Goal: Task Accomplishment & Management: Manage account settings

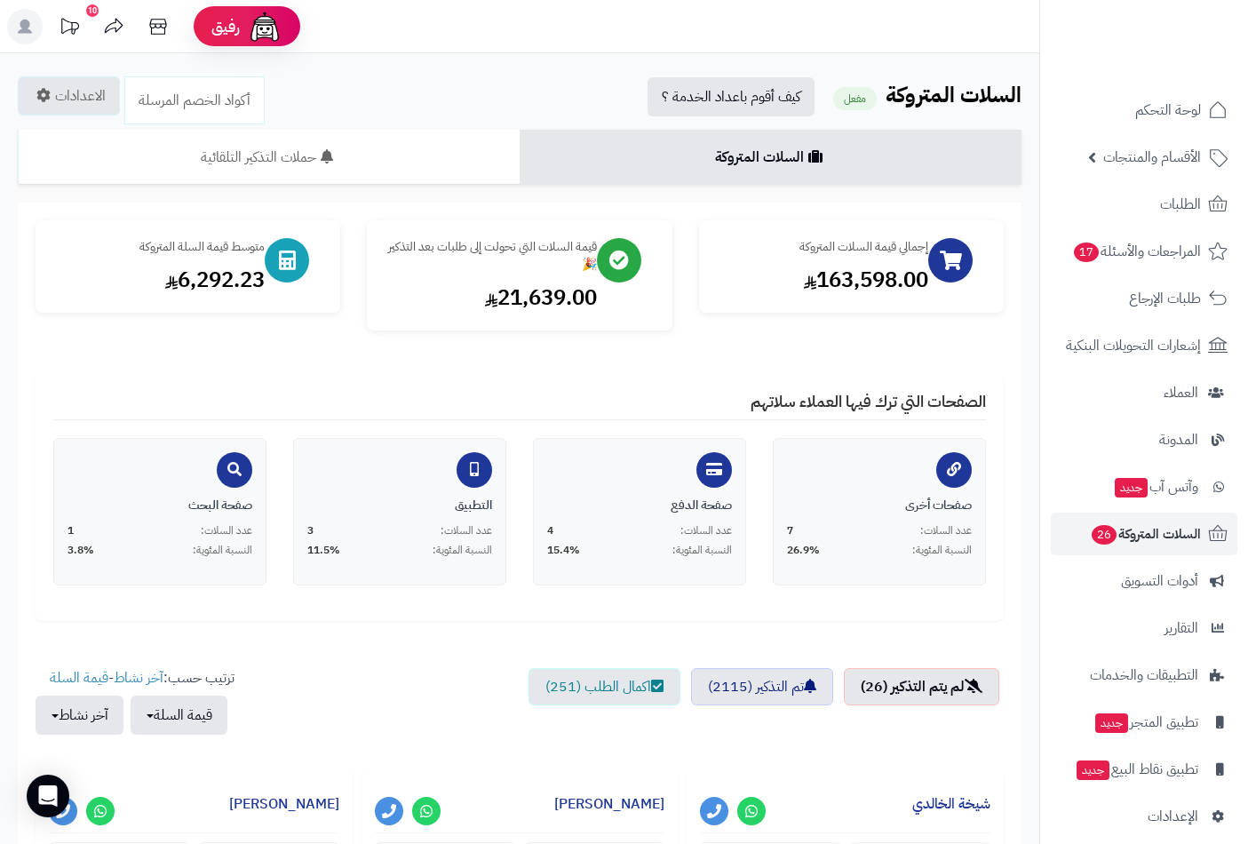
scroll to position [246, 0]
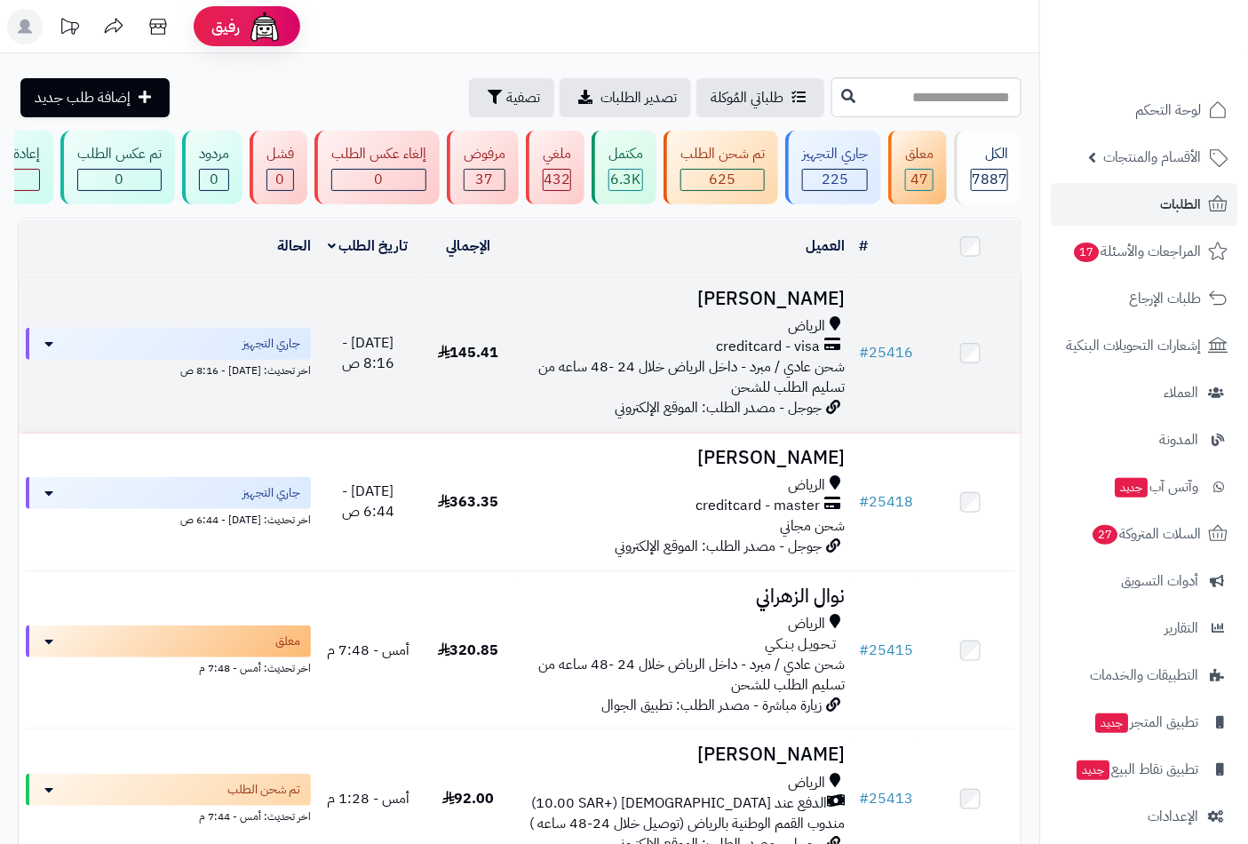
click at [814, 337] on span "الرياض" at bounding box center [806, 326] width 37 height 20
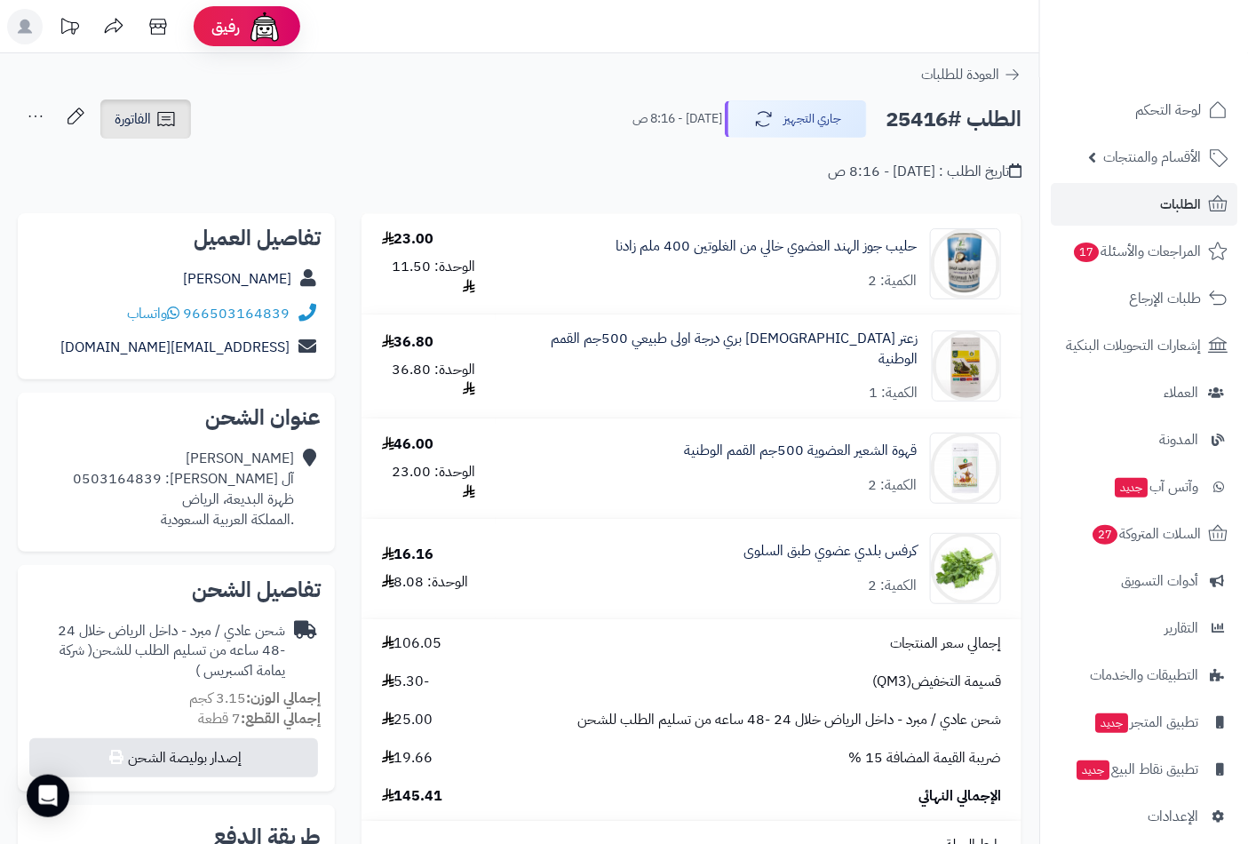
click at [139, 129] on span "الفاتورة" at bounding box center [133, 118] width 36 height 21
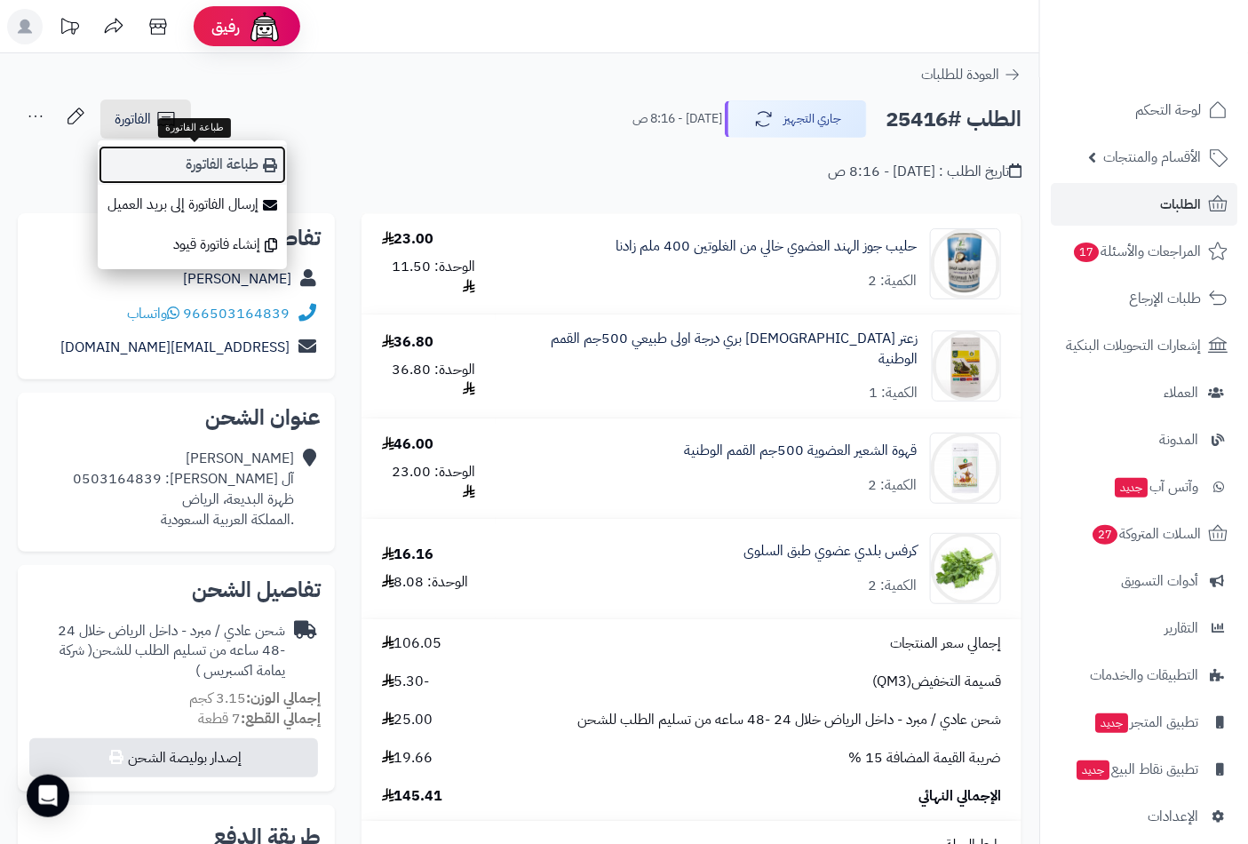
click at [211, 171] on link "طباعة الفاتورة" at bounding box center [192, 165] width 189 height 40
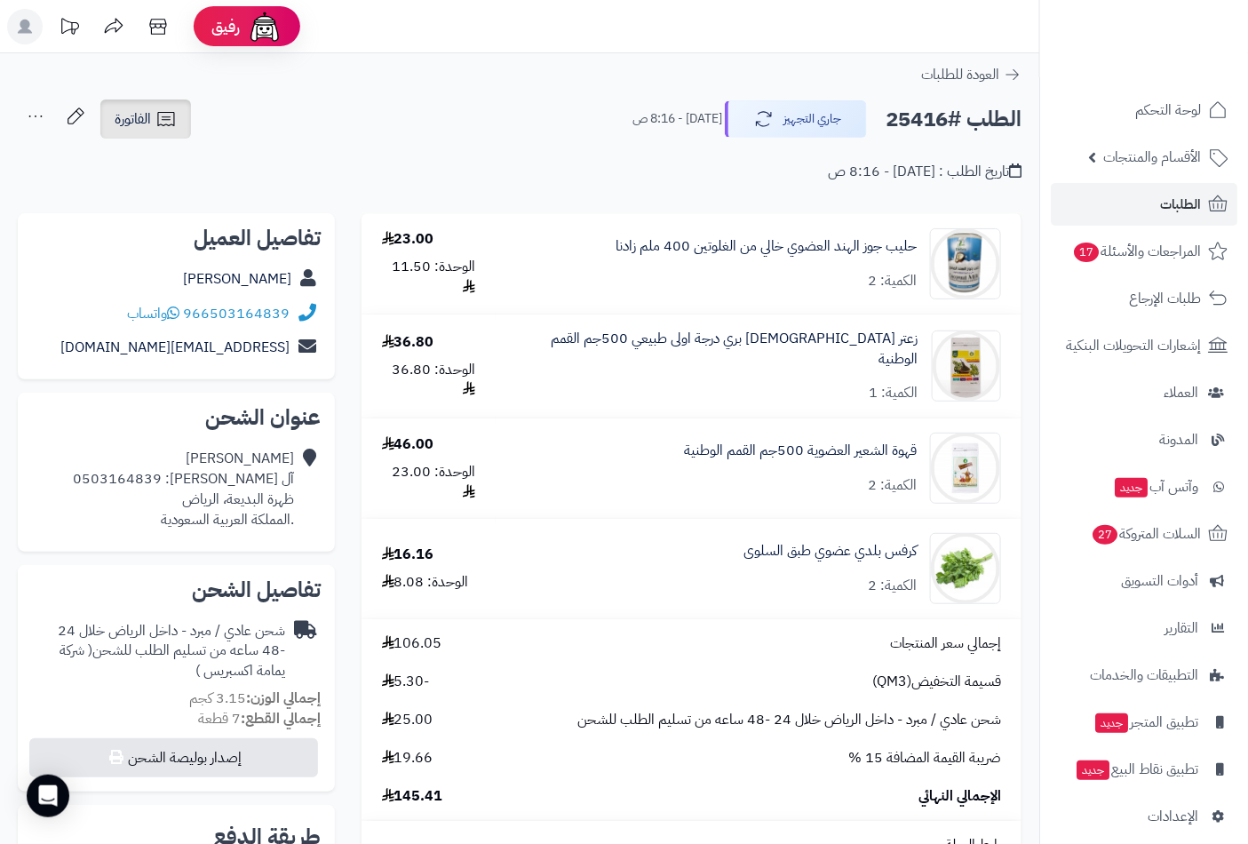
click at [146, 111] on span "الفاتورة" at bounding box center [133, 118] width 36 height 21
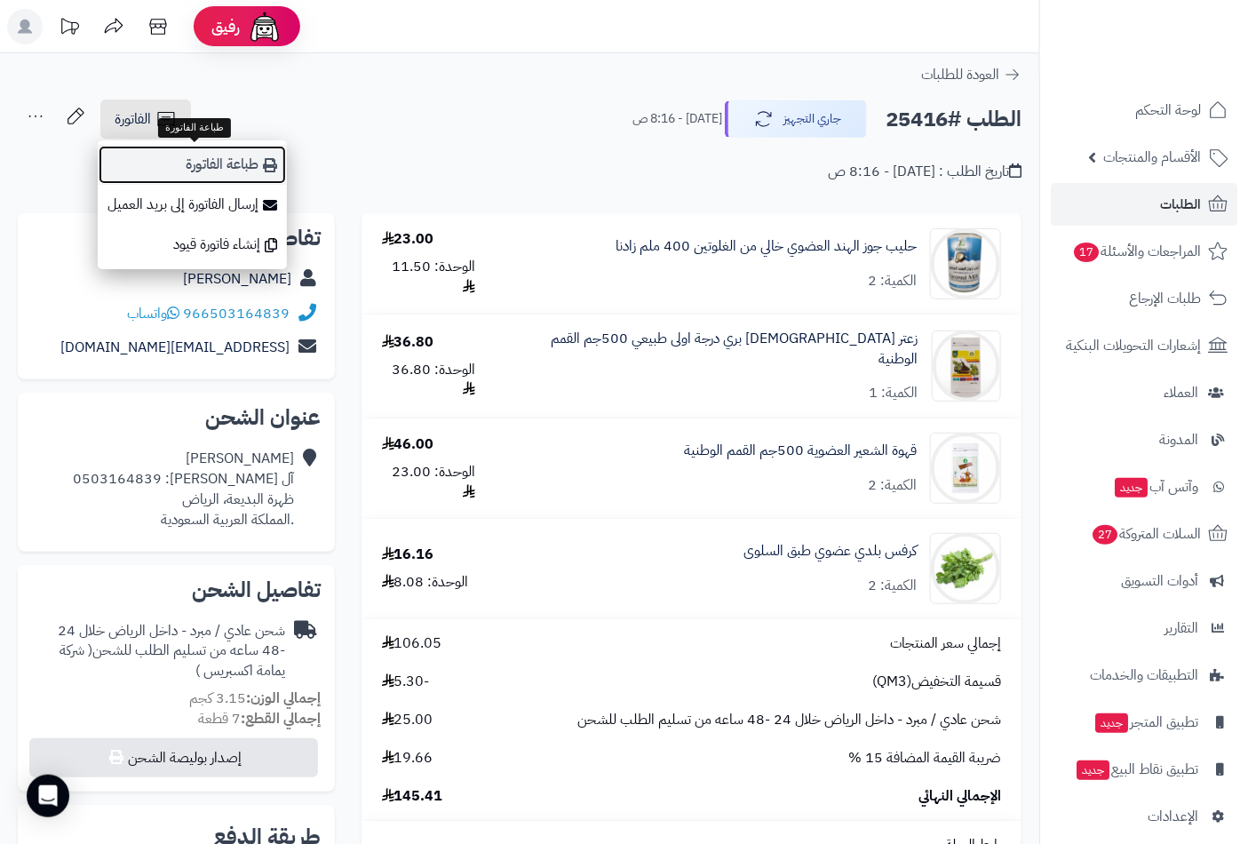
click at [188, 163] on link "طباعة الفاتورة" at bounding box center [192, 165] width 189 height 40
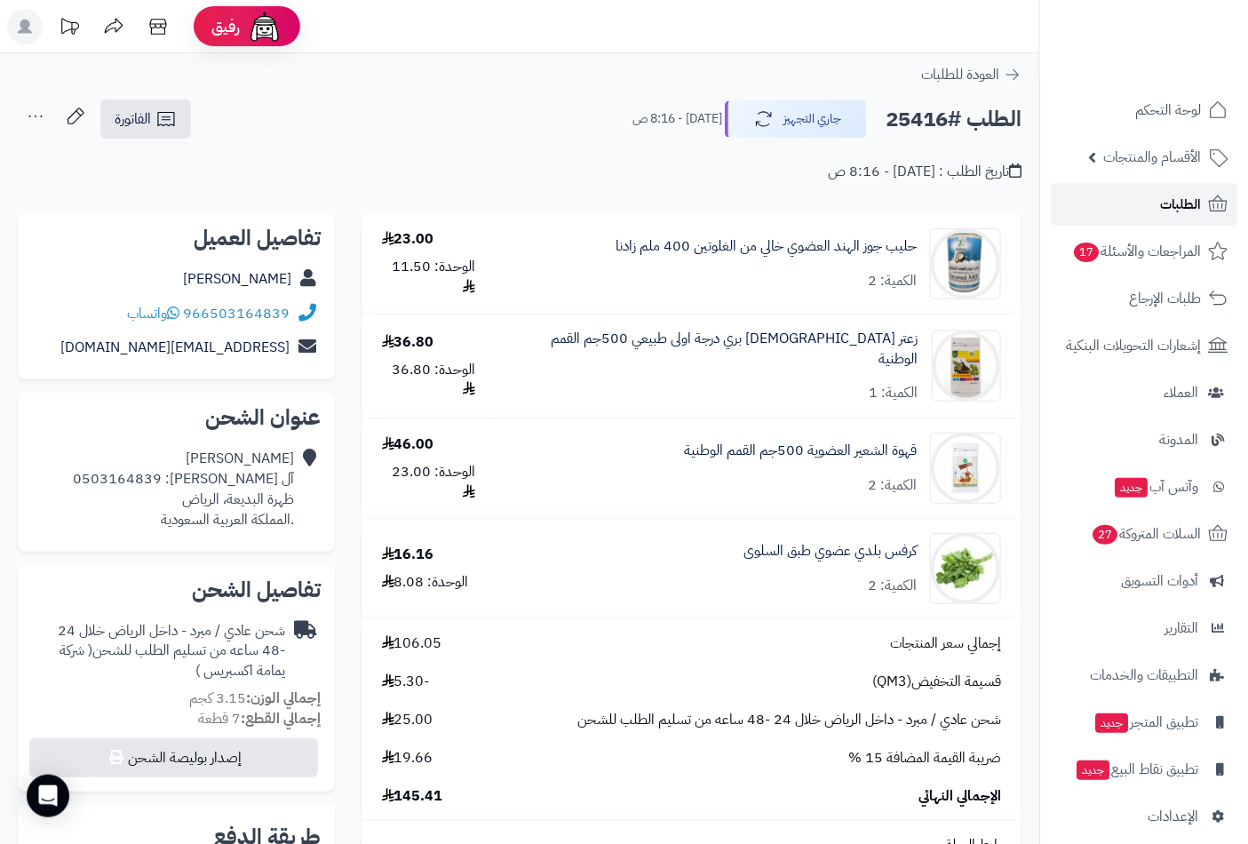
click at [1160, 211] on span "الطلبات" at bounding box center [1180, 204] width 41 height 25
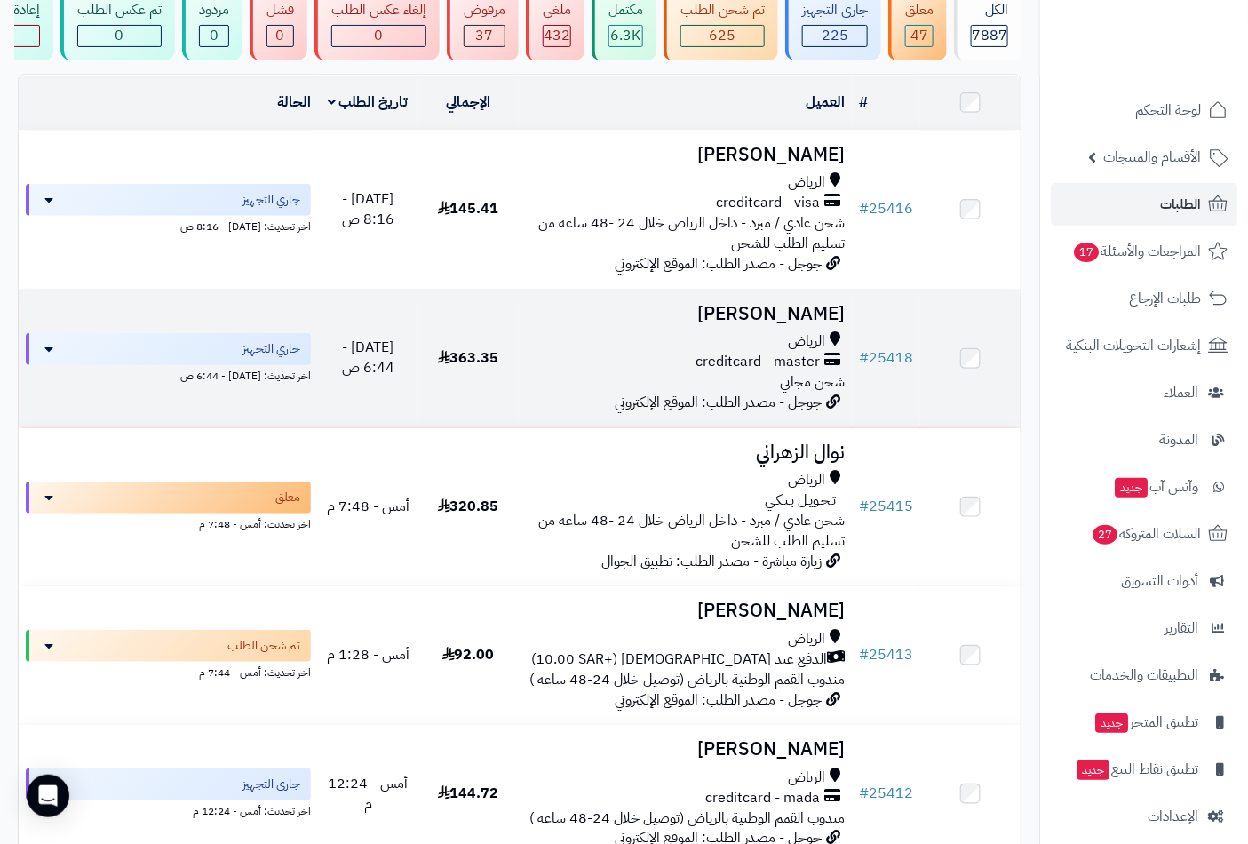
scroll to position [164, 0]
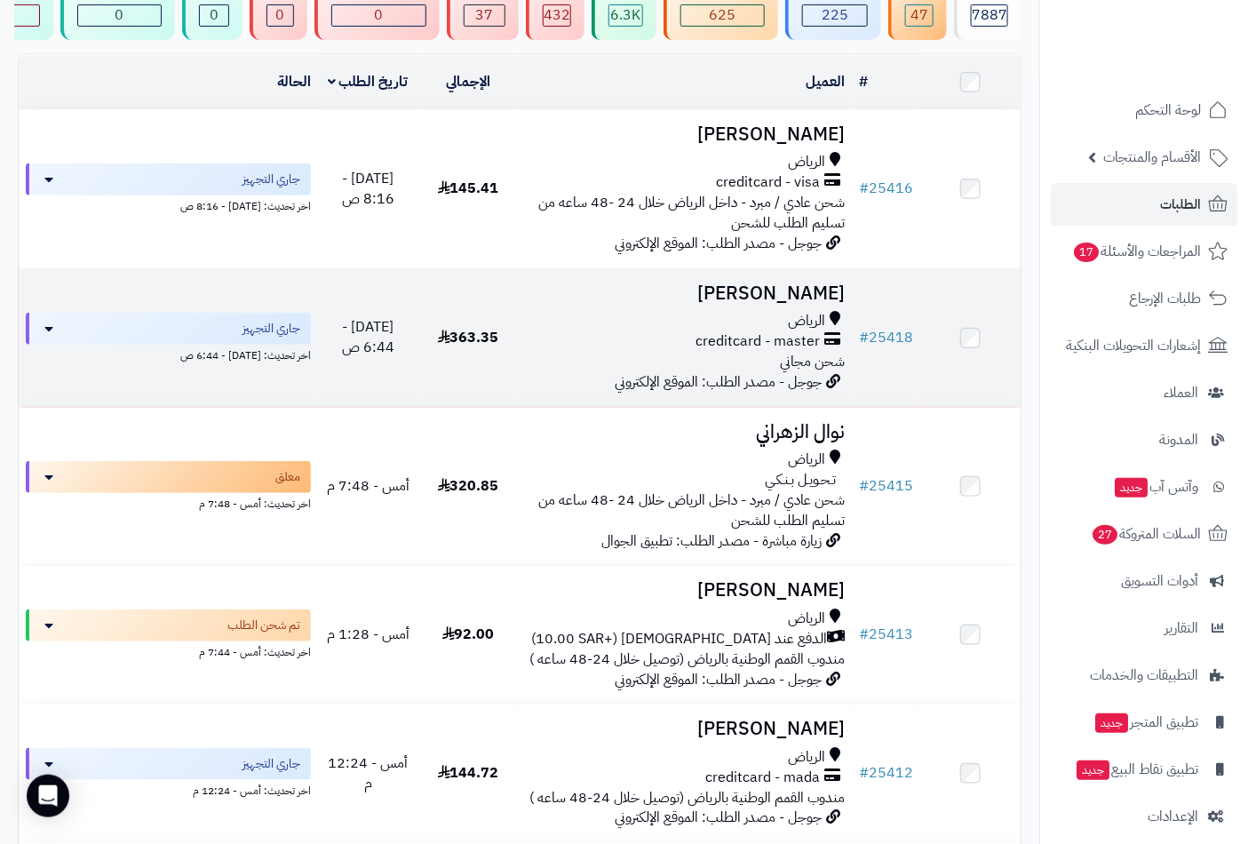
click at [790, 323] on span "الرياض" at bounding box center [806, 321] width 37 height 20
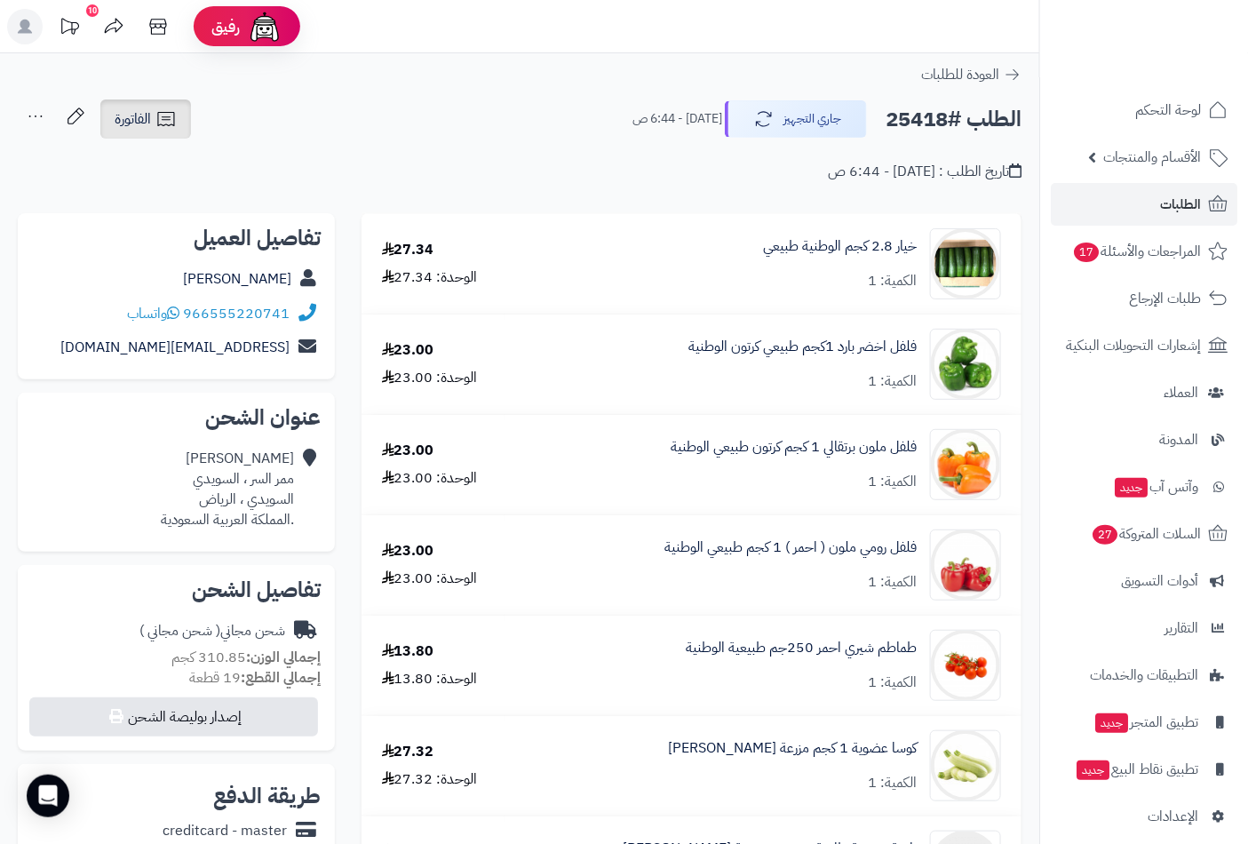
click at [165, 119] on icon at bounding box center [165, 119] width 17 height 14
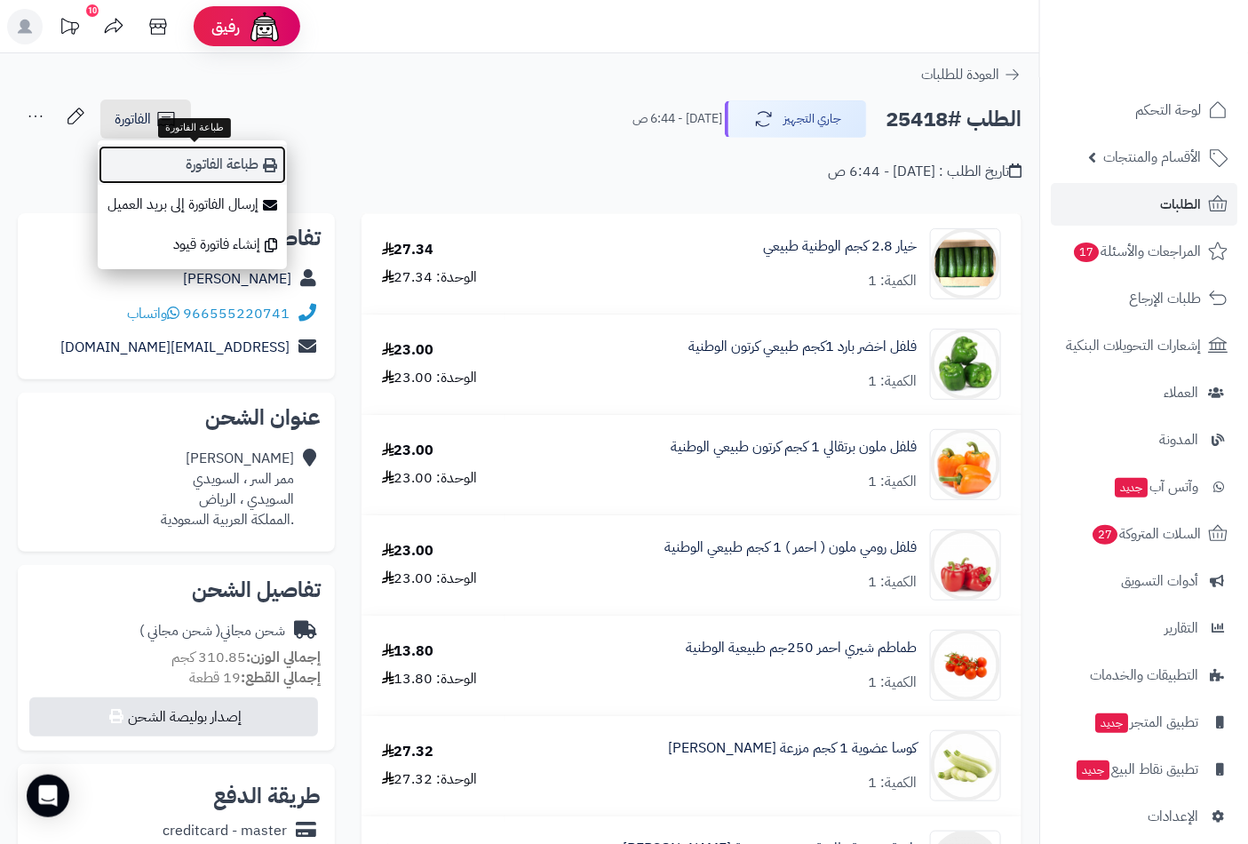
click at [192, 164] on link "طباعة الفاتورة" at bounding box center [192, 165] width 189 height 40
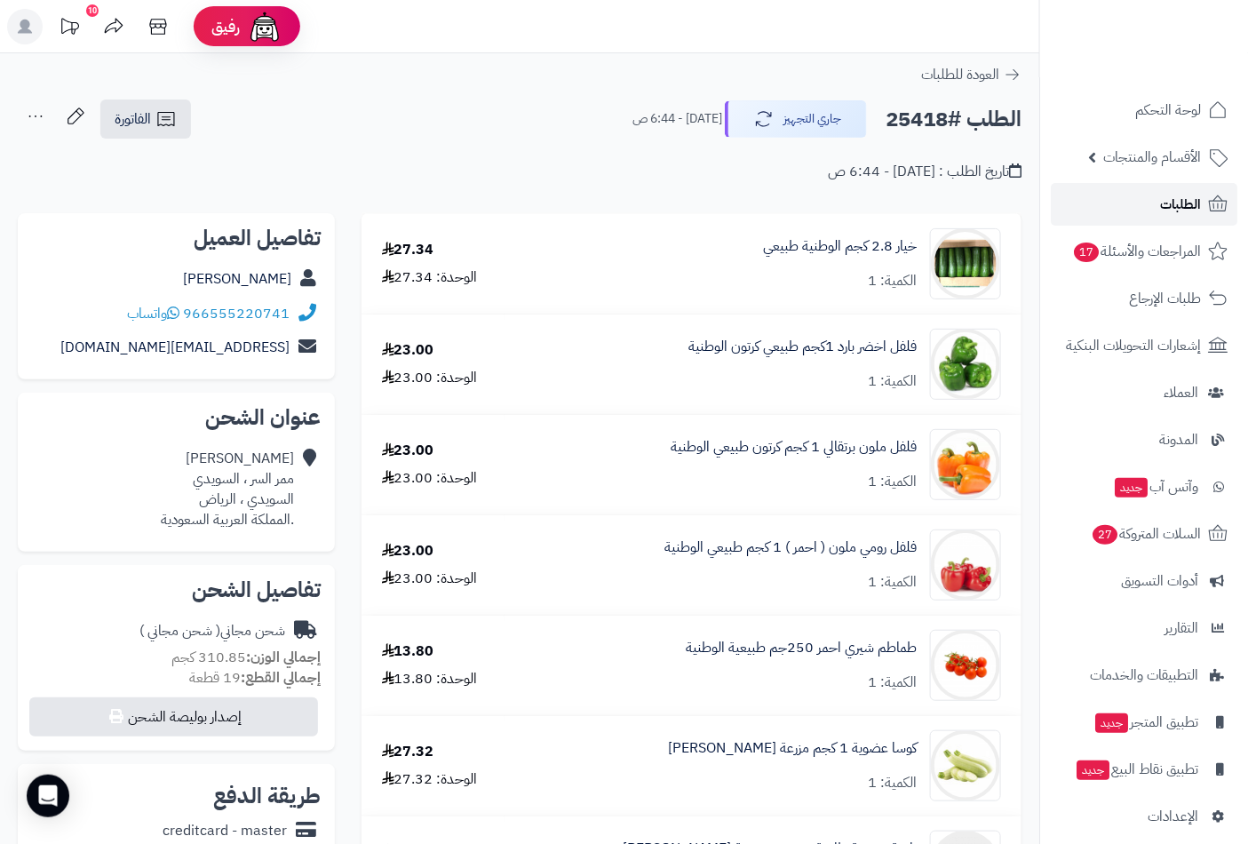
click at [1143, 199] on link "الطلبات" at bounding box center [1144, 204] width 187 height 43
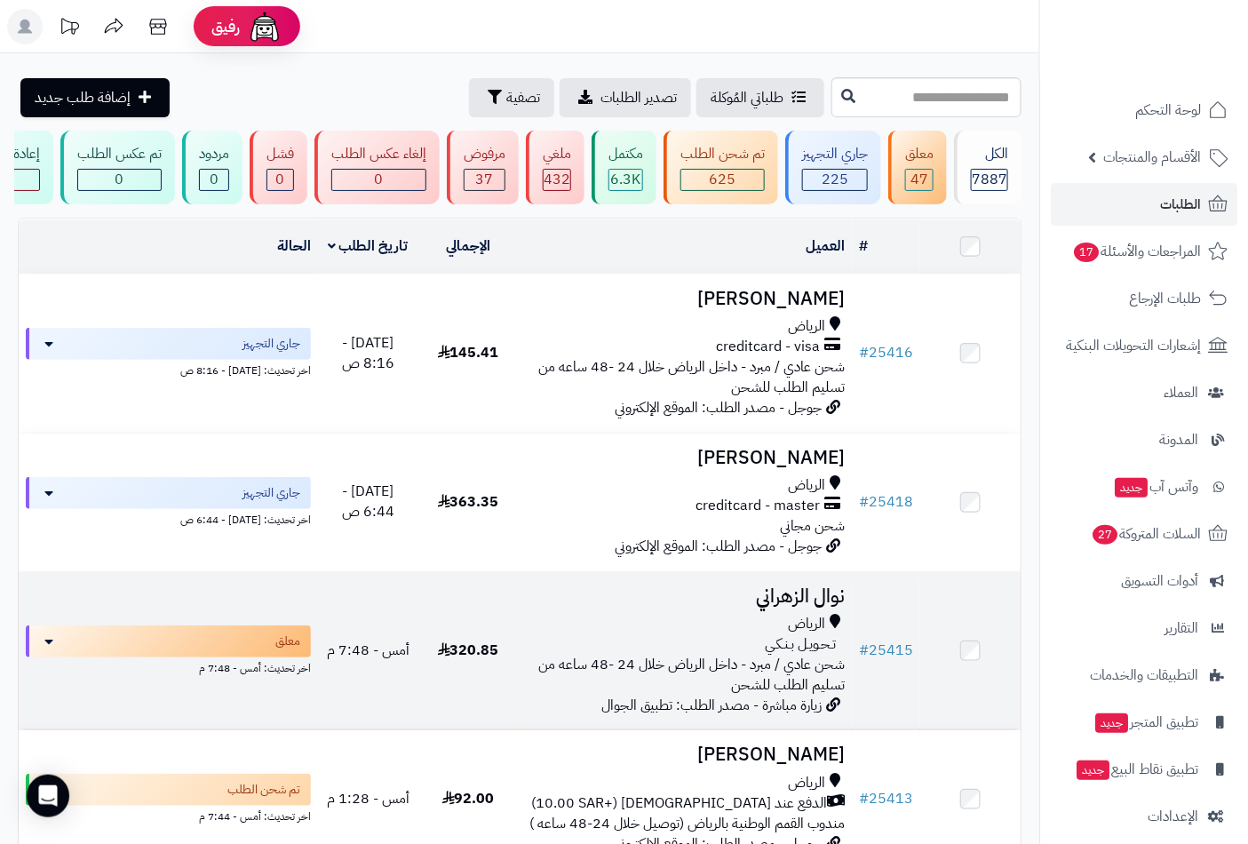
click at [768, 634] on div "الرياض" at bounding box center [686, 624] width 320 height 20
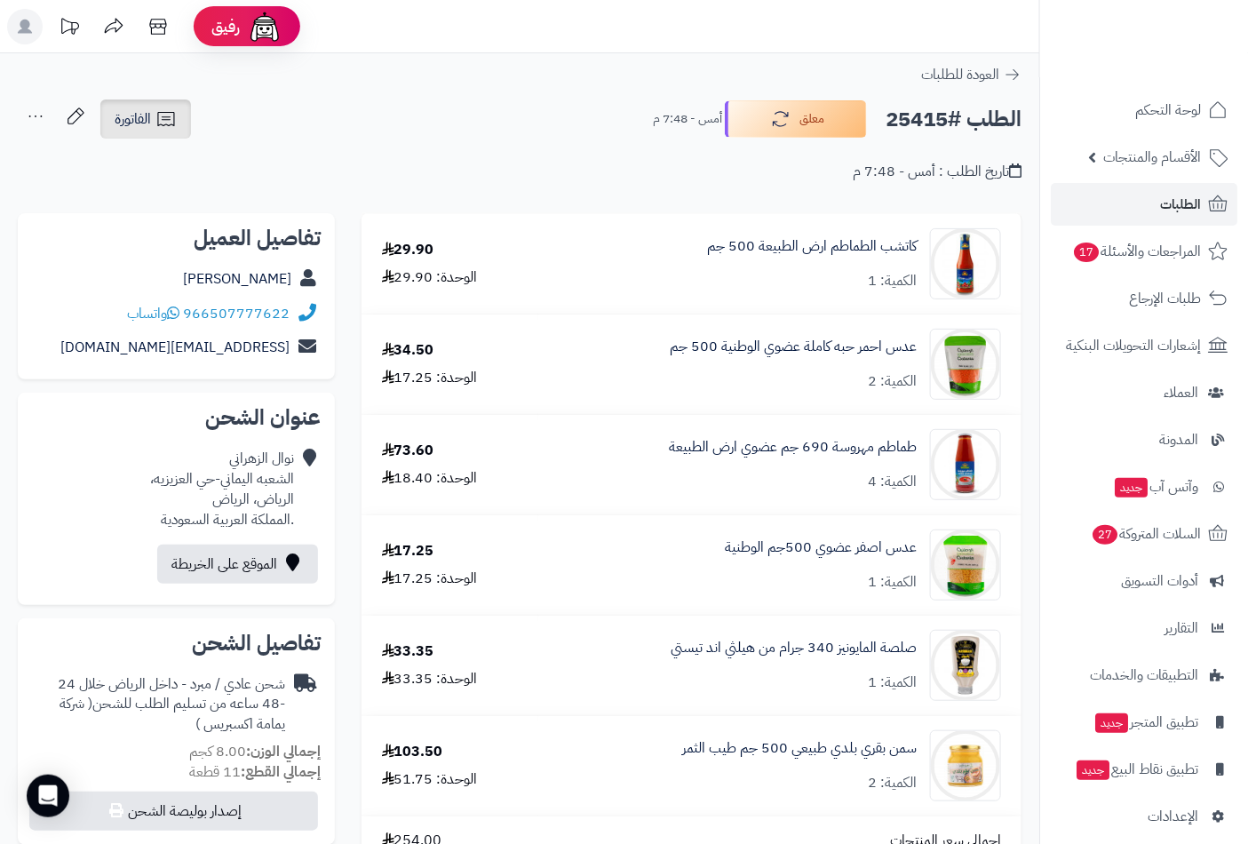
click at [128, 122] on span "الفاتورة" at bounding box center [133, 118] width 36 height 21
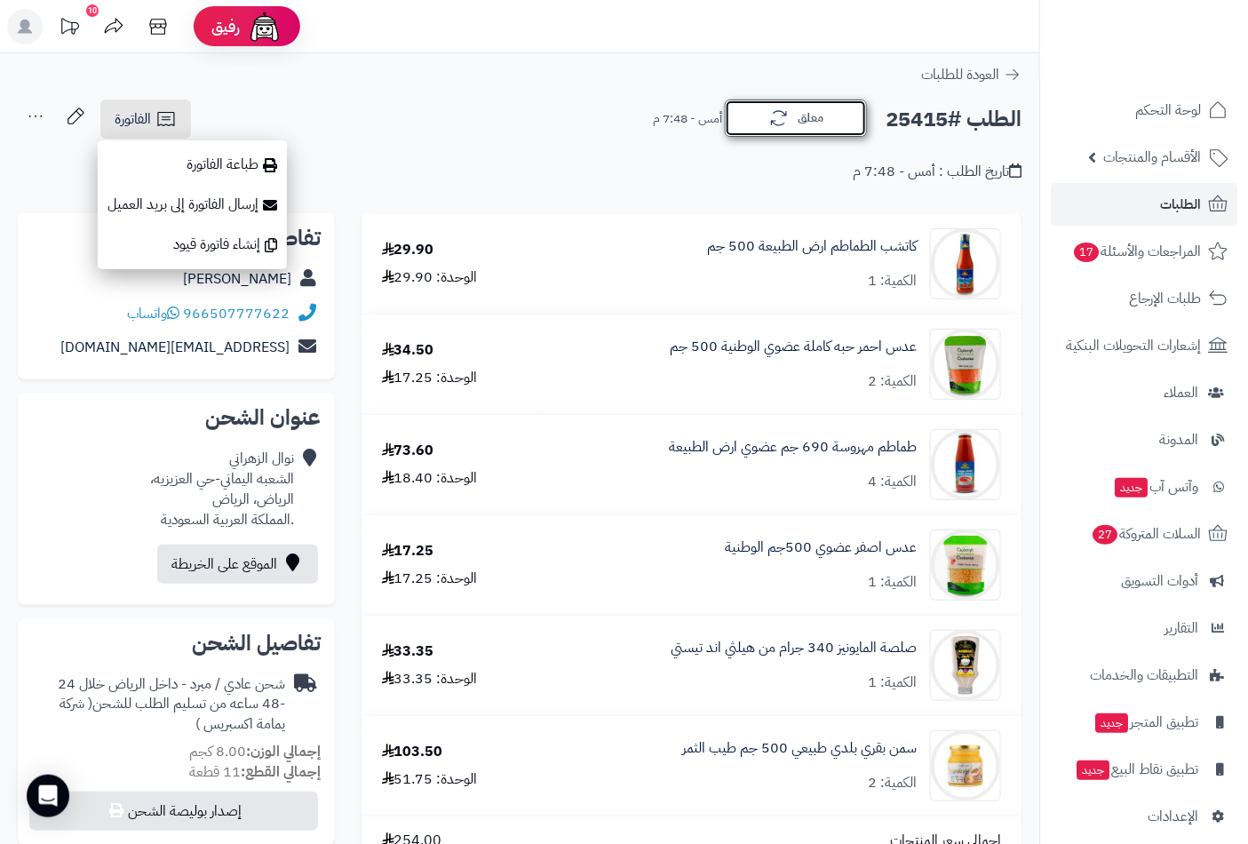
click at [797, 124] on button "معلق" at bounding box center [796, 117] width 142 height 37
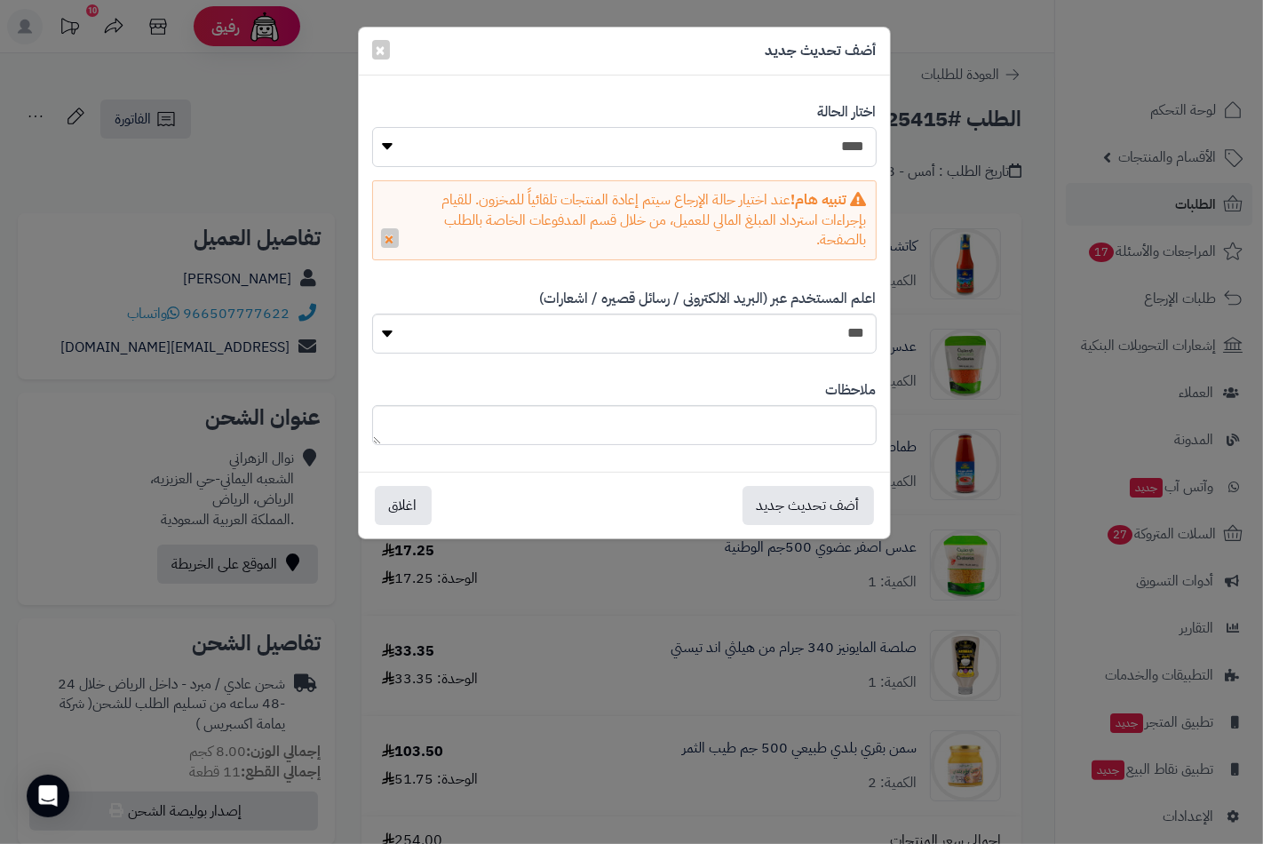
click at [844, 149] on select "**********" at bounding box center [624, 147] width 504 height 40
select select "*"
click at [372, 127] on select "**********" at bounding box center [624, 147] width 504 height 40
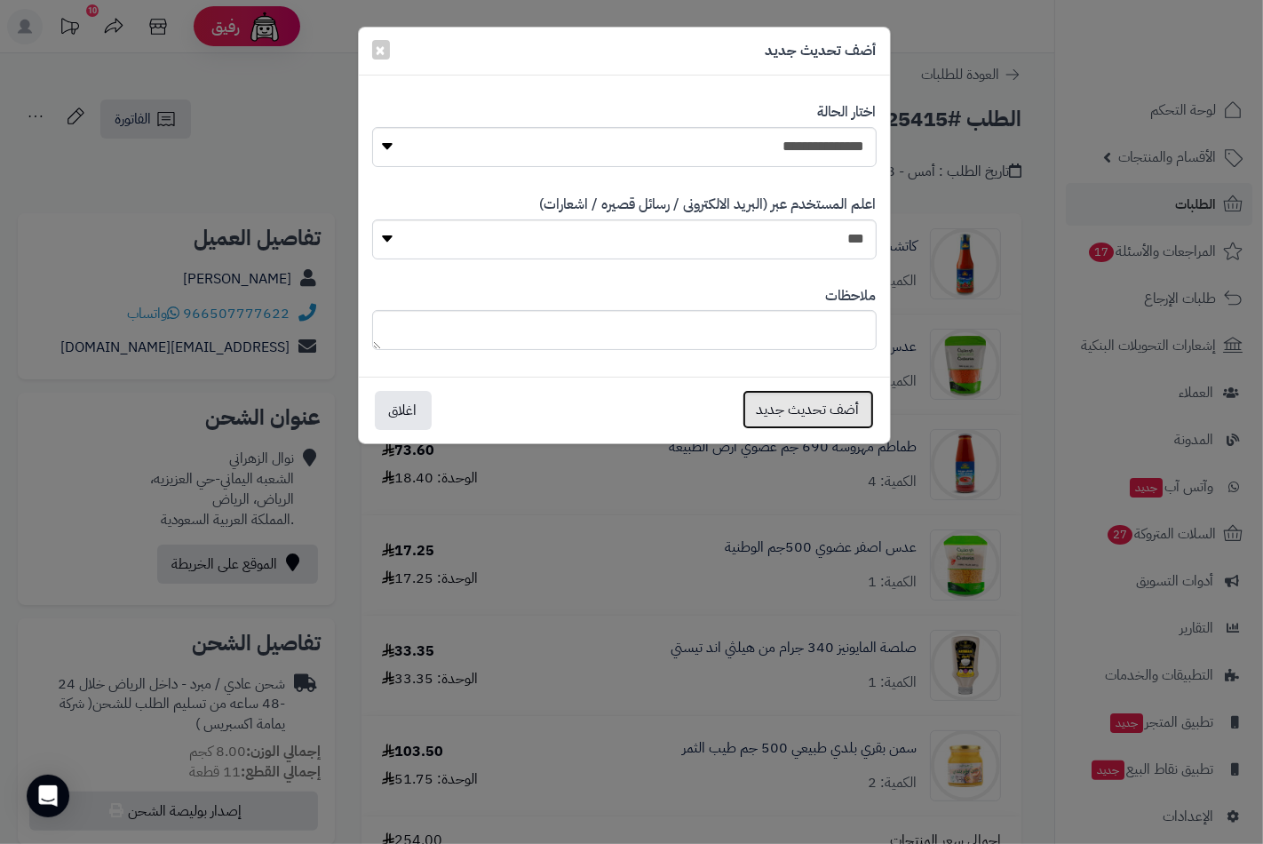
click at [839, 415] on button "أضف تحديث جديد" at bounding box center [808, 409] width 131 height 39
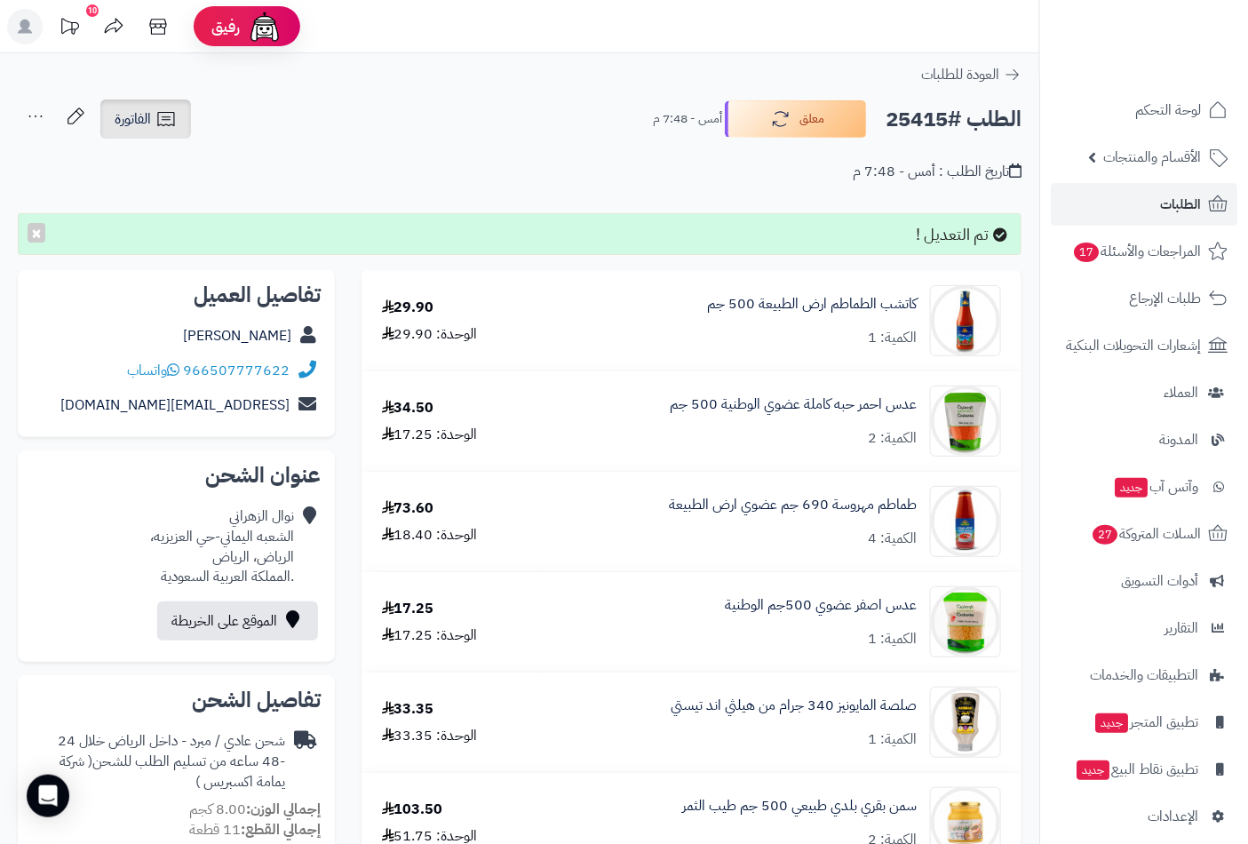
click at [124, 114] on span "الفاتورة" at bounding box center [133, 118] width 36 height 21
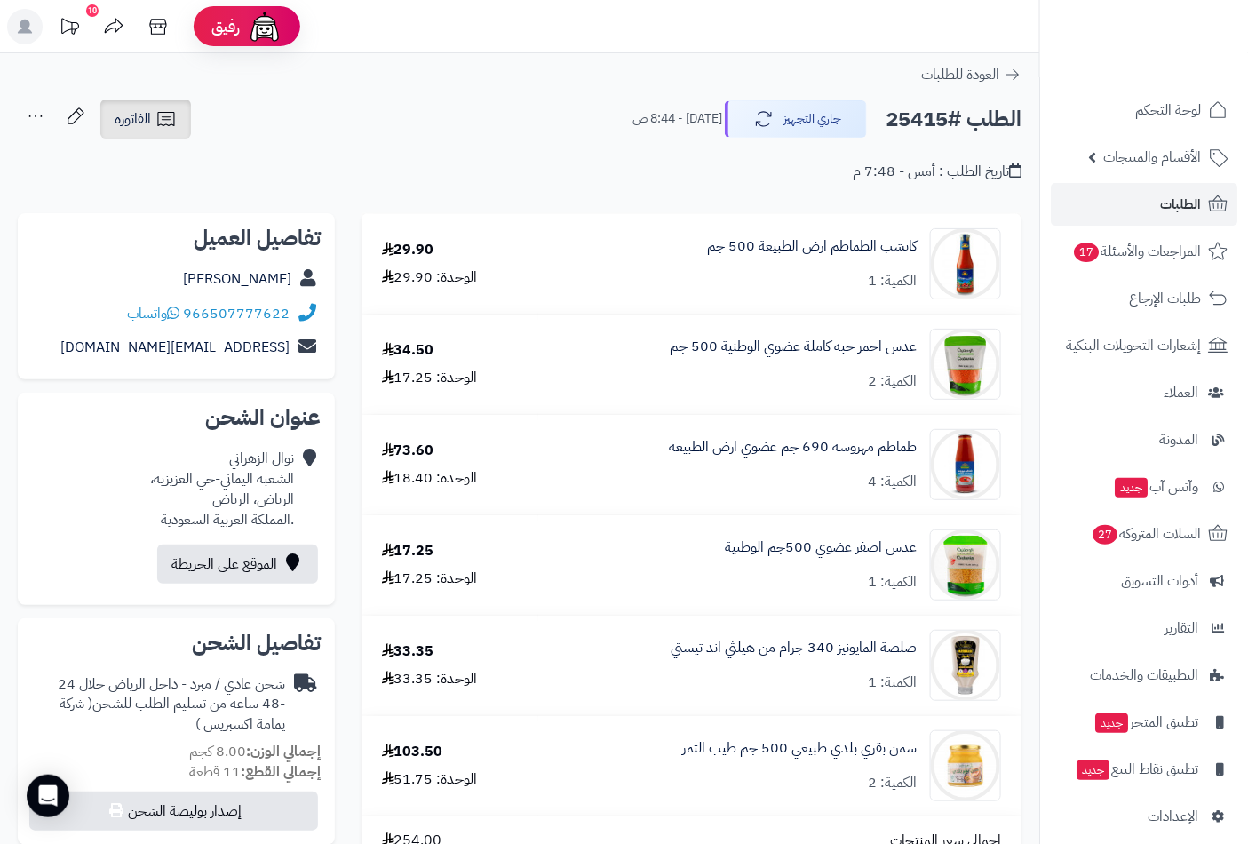
click at [140, 125] on span "الفاتورة" at bounding box center [133, 118] width 36 height 21
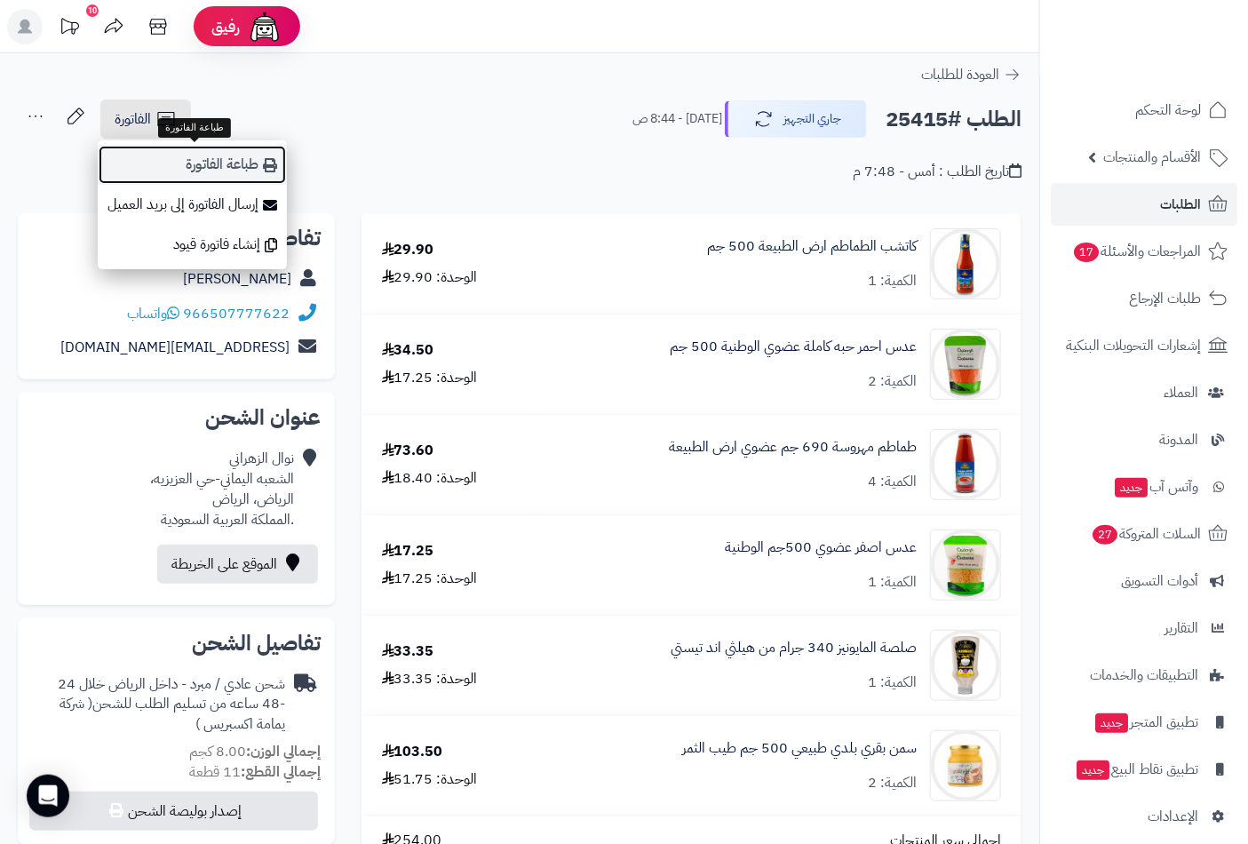
click at [176, 173] on link "طباعة الفاتورة" at bounding box center [192, 165] width 189 height 40
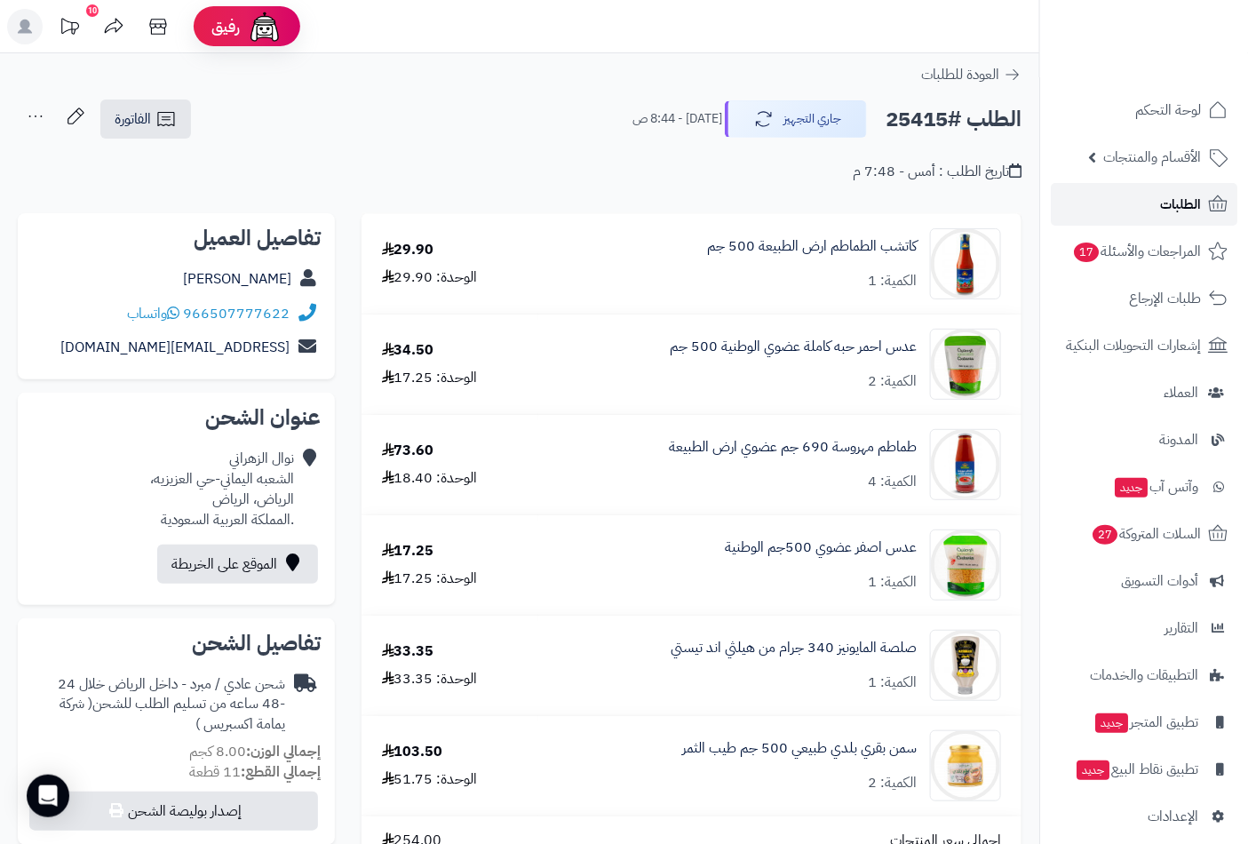
click at [1153, 196] on link "الطلبات" at bounding box center [1144, 204] width 187 height 43
